Goal: Information Seeking & Learning: Learn about a topic

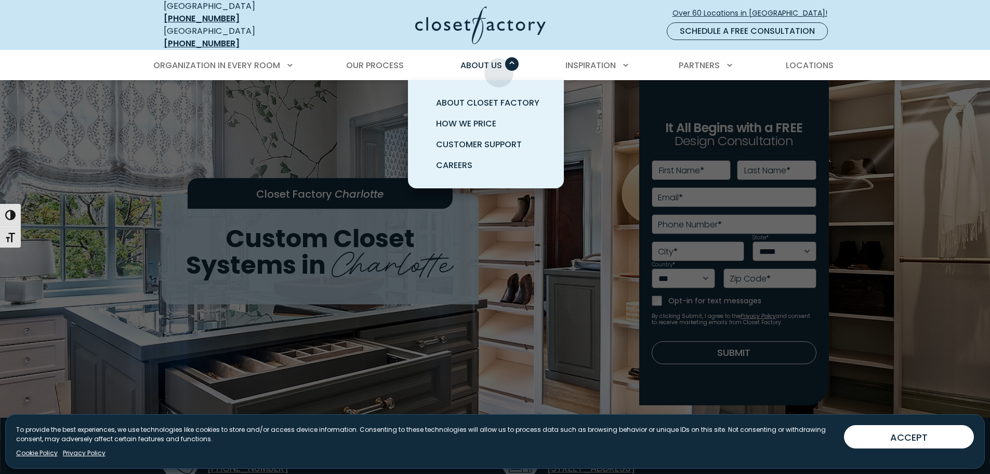
click at [499, 65] on div "About Us About Closet Factory How We Price Customer Support Careers" at bounding box center [486, 65] width 66 height 29
click at [468, 159] on span "Careers" at bounding box center [454, 165] width 36 height 12
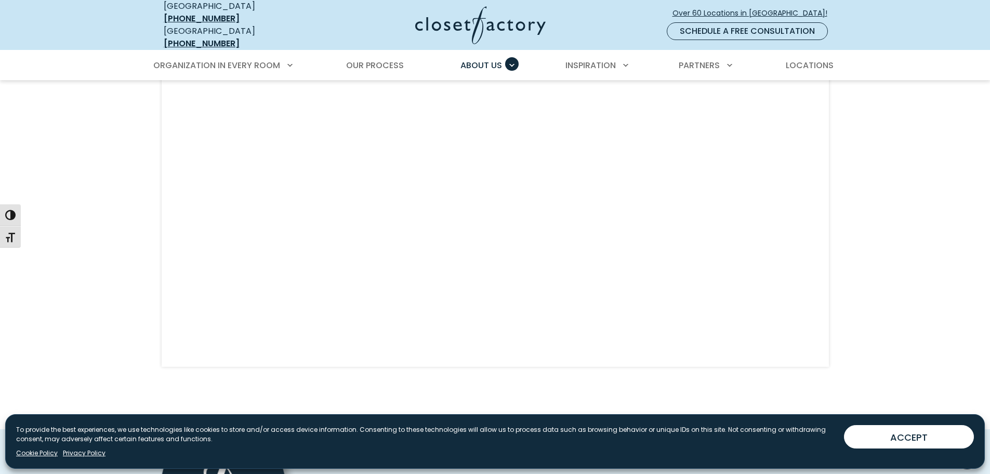
scroll to position [987, 0]
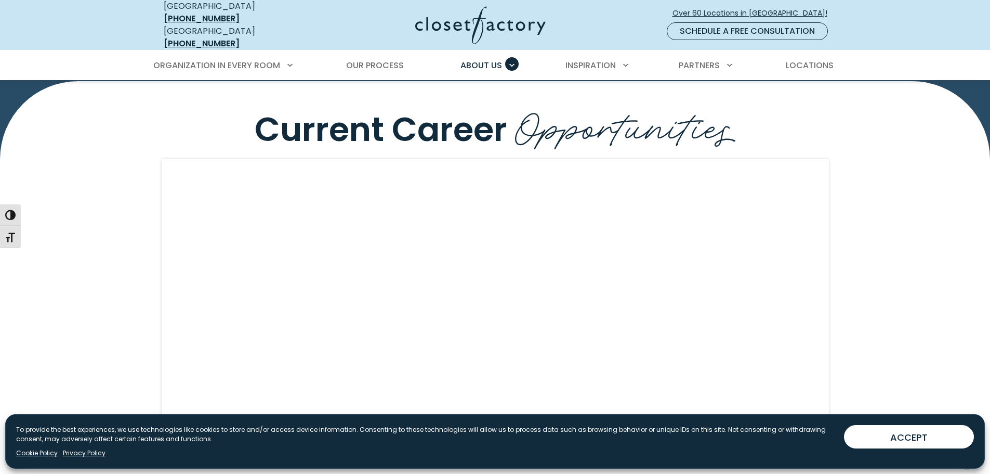
click at [909, 231] on div "Current Career Opportunities" at bounding box center [495, 289] width 990 height 416
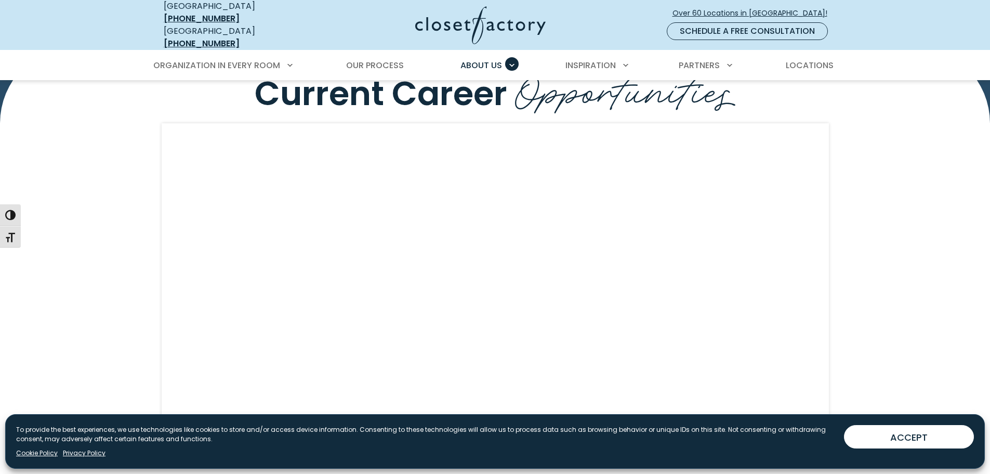
scroll to position [1091, 0]
